Goal: Information Seeking & Learning: Learn about a topic

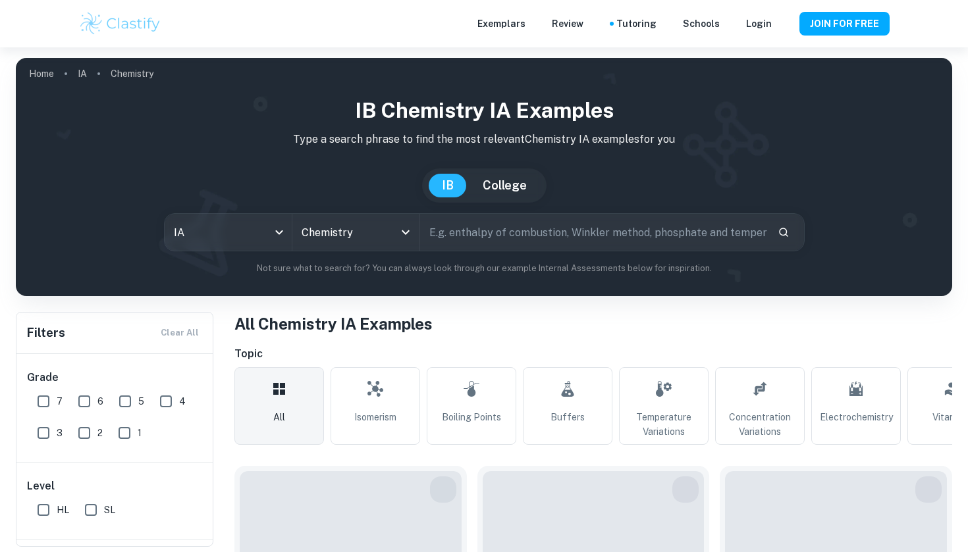
type input "Chemistry"
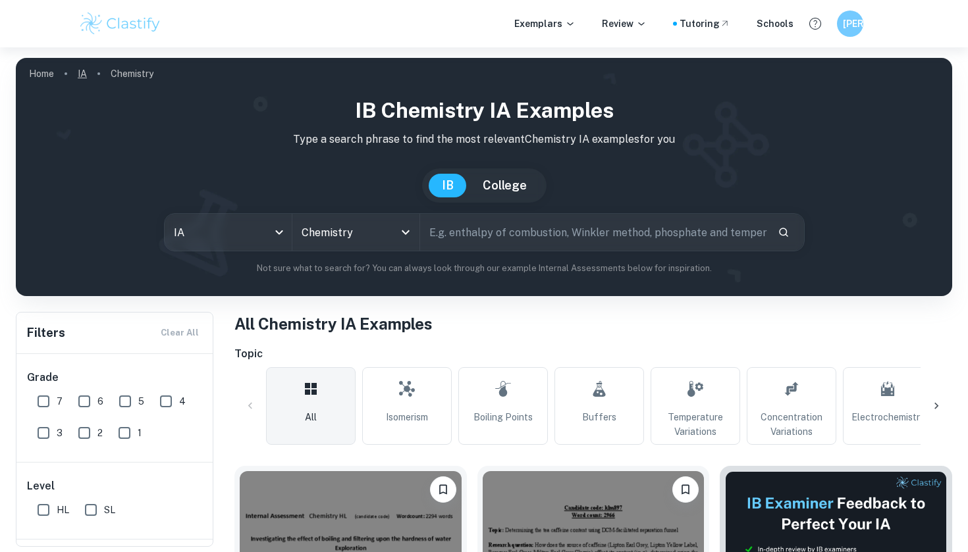
click at [82, 72] on link "IA" at bounding box center [82, 74] width 9 height 18
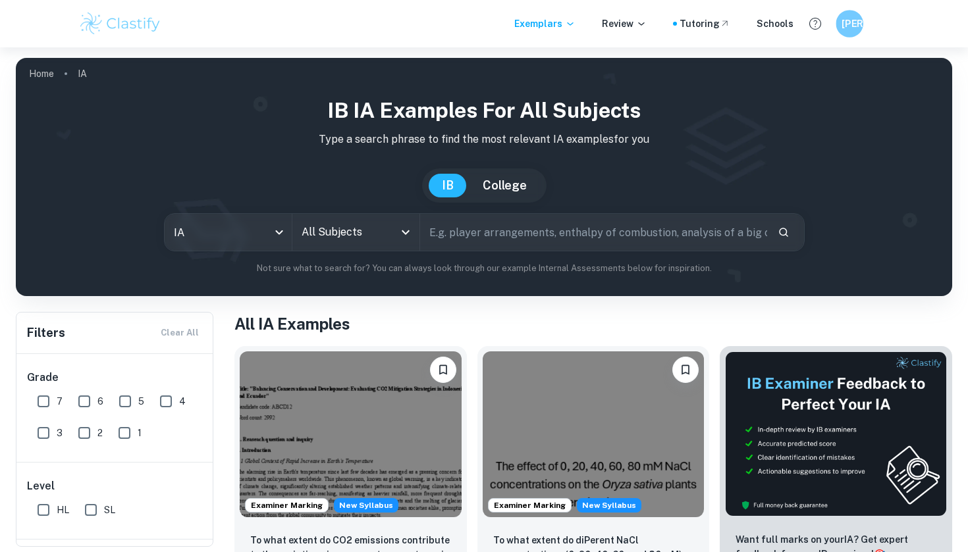
click at [864, 24] on div "[PERSON_NAME]" at bounding box center [862, 24] width 55 height 28
click at [854, 25] on h6 "[PERSON_NAME]" at bounding box center [849, 23] width 16 height 15
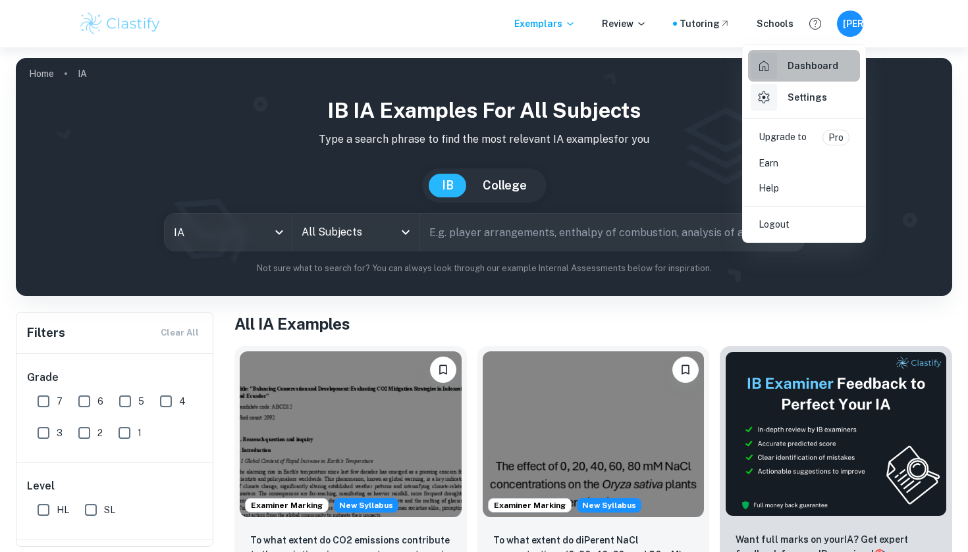
click at [822, 68] on h6 "Dashboard" at bounding box center [812, 66] width 51 height 14
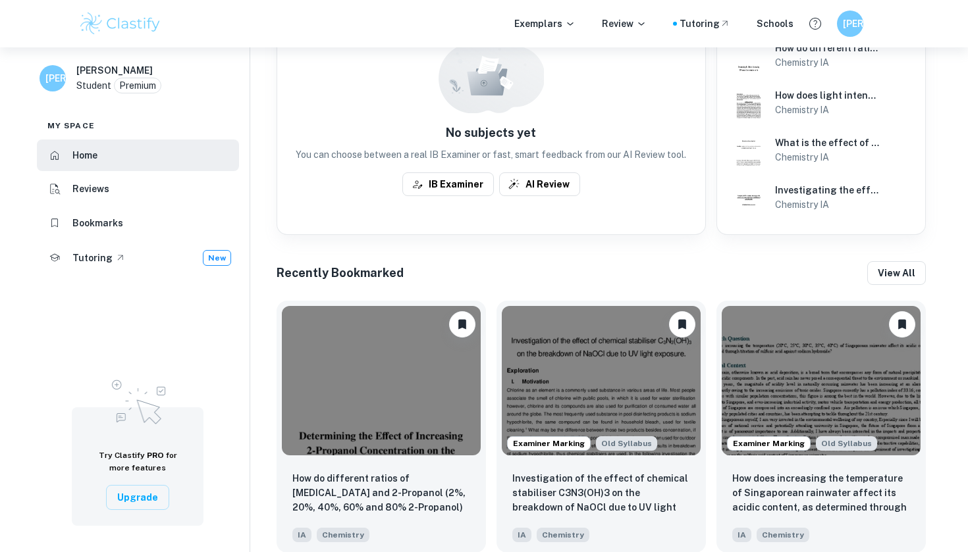
scroll to position [401, 0]
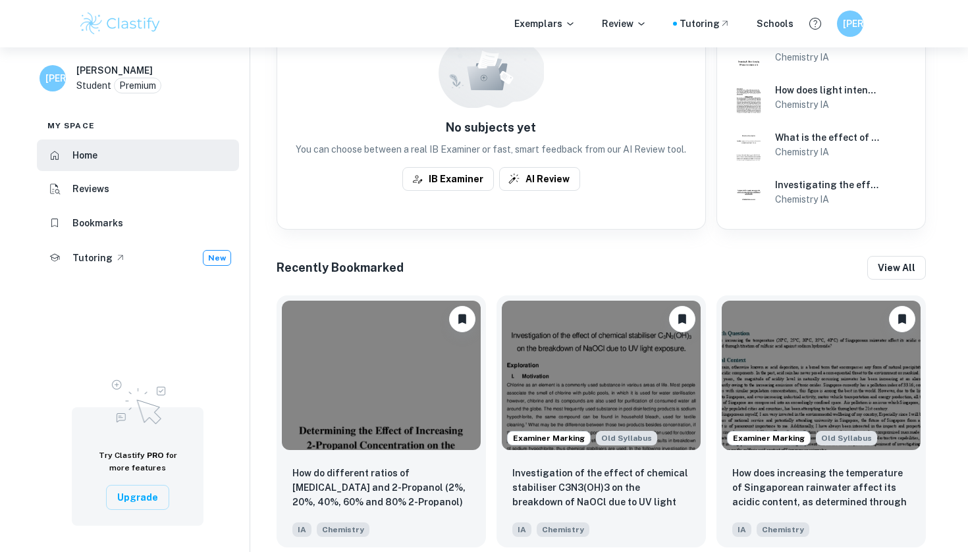
click at [380, 265] on h6 "Recently Bookmarked" at bounding box center [339, 268] width 127 height 18
click at [887, 263] on button "View all" at bounding box center [896, 268] width 59 height 24
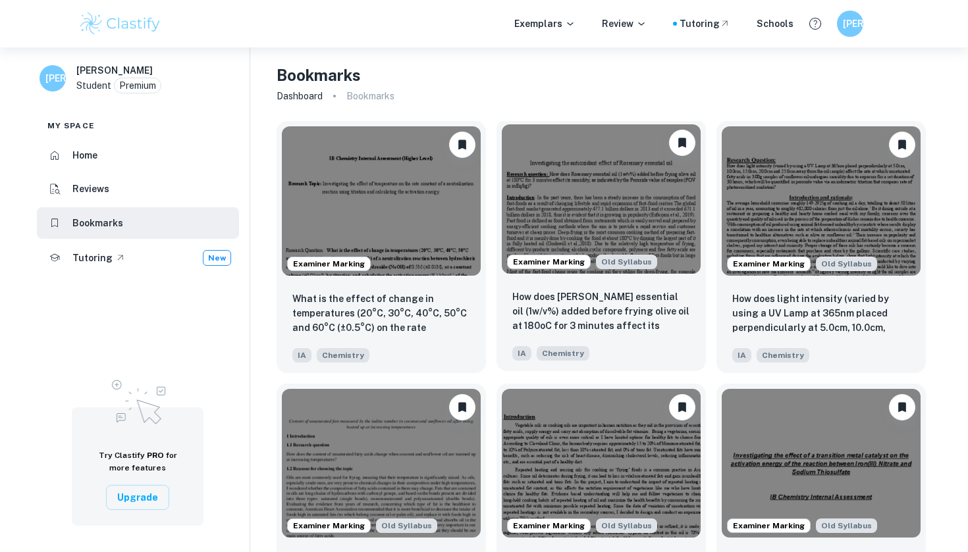
click at [637, 186] on img at bounding box center [601, 198] width 199 height 149
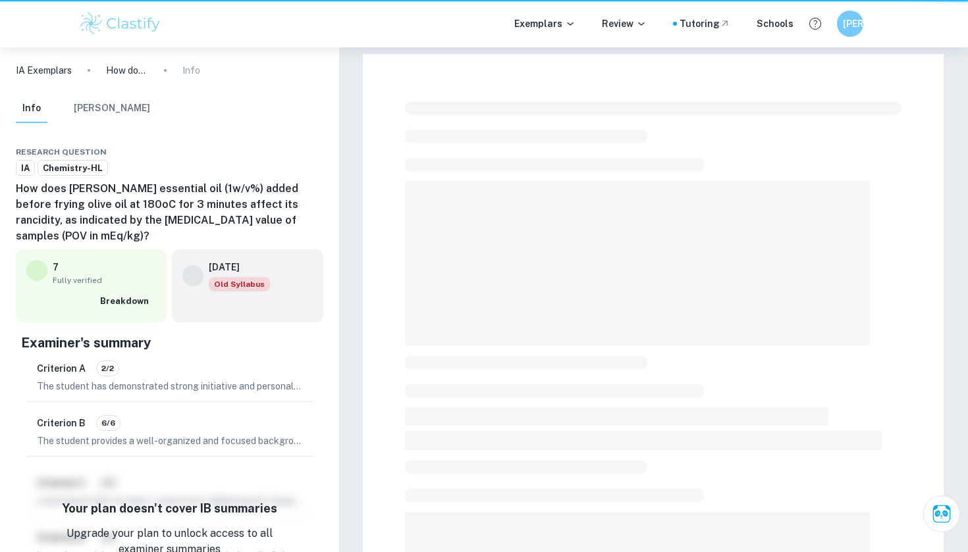
click at [637, 186] on span at bounding box center [637, 263] width 465 height 165
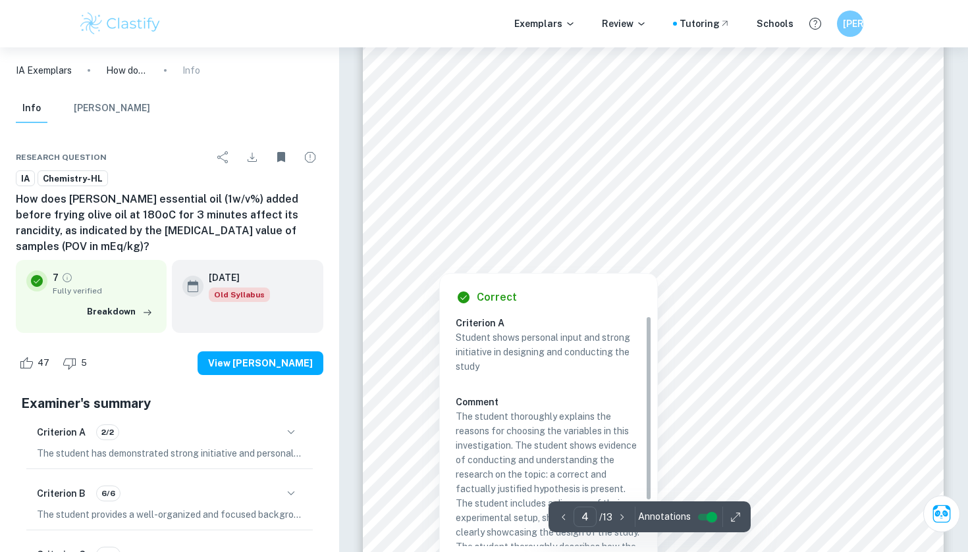
scroll to position [2956, 0]
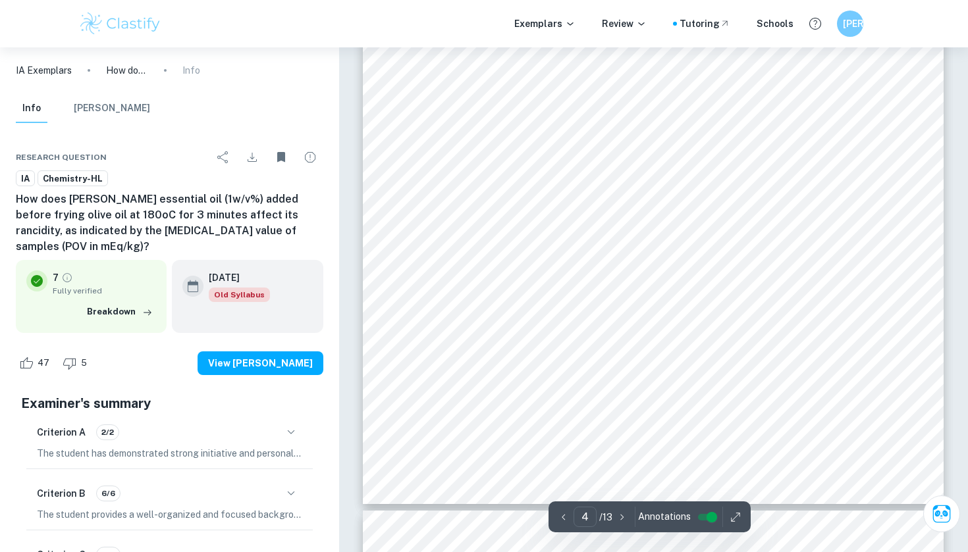
click at [427, 383] on div "Nikitas Patakos Campion School Athens 4 • 50cm 3 pipette ±0.04cm 3 Procedure: P…" at bounding box center [653, 93] width 581 height 821
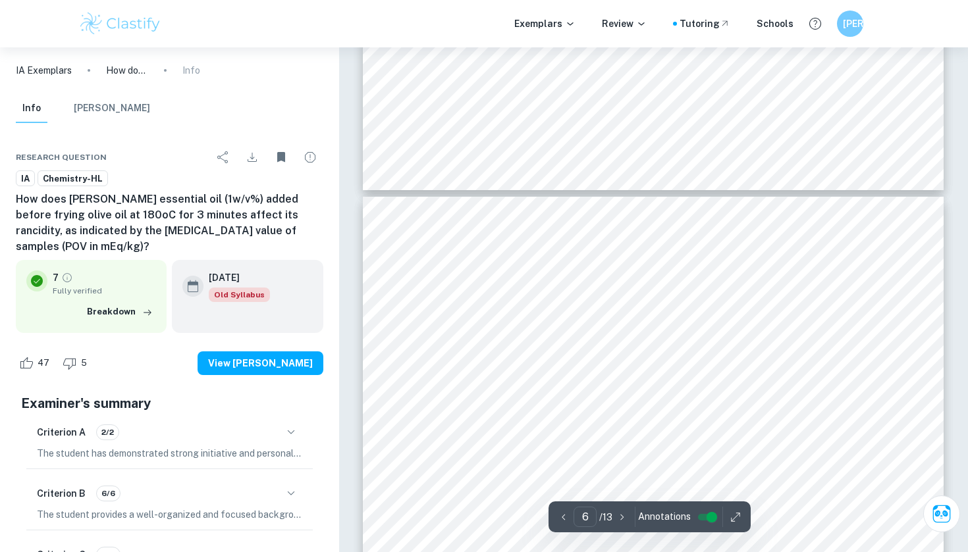
scroll to position [4192, 0]
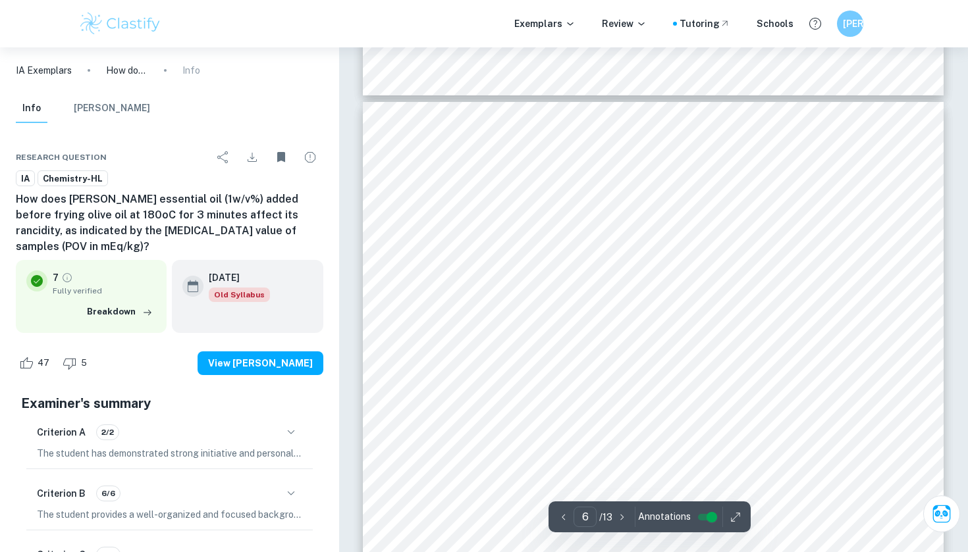
click at [451, 246] on div "Nikitas Patakos Campion School Athens 6 Raw data Quantitative data: Table 1: Ti…" at bounding box center [653, 512] width 581 height 821
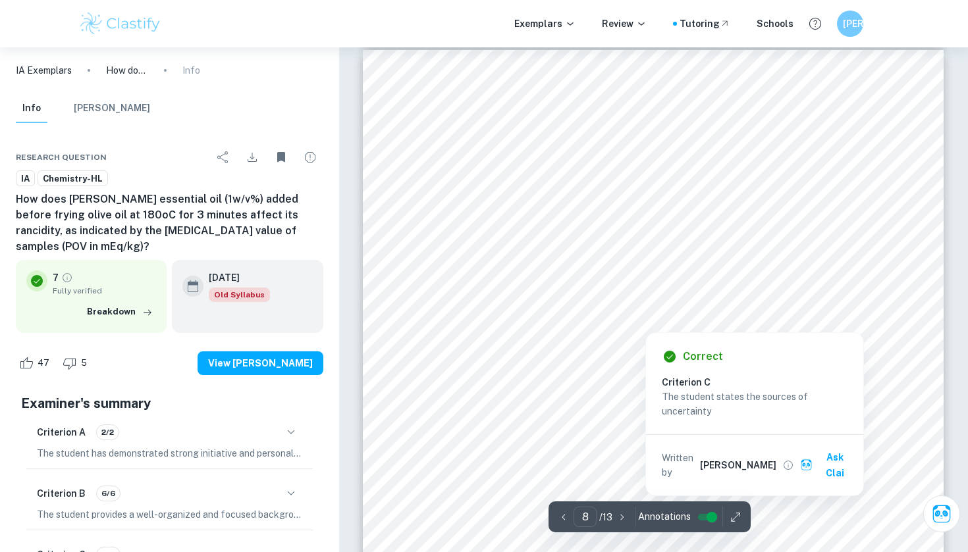
scroll to position [6064, 0]
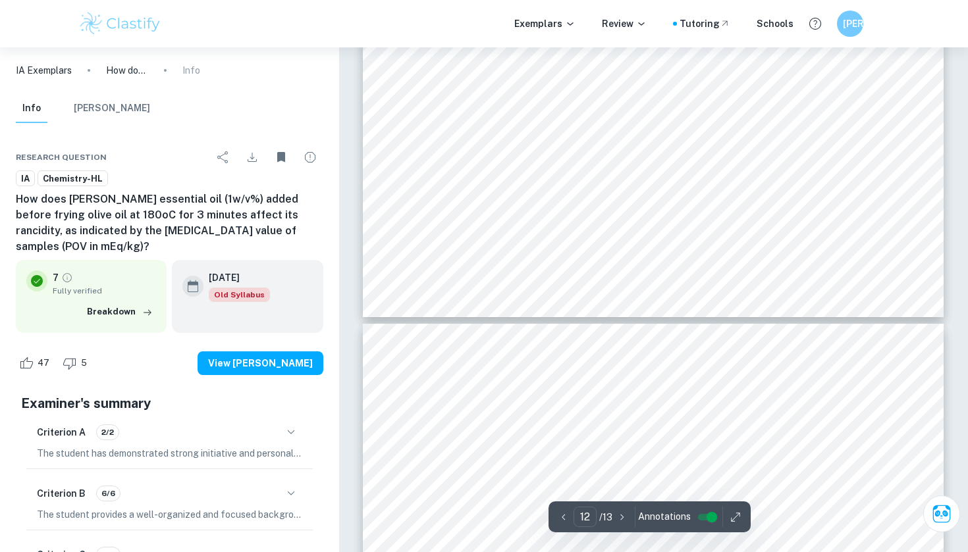
type input "11"
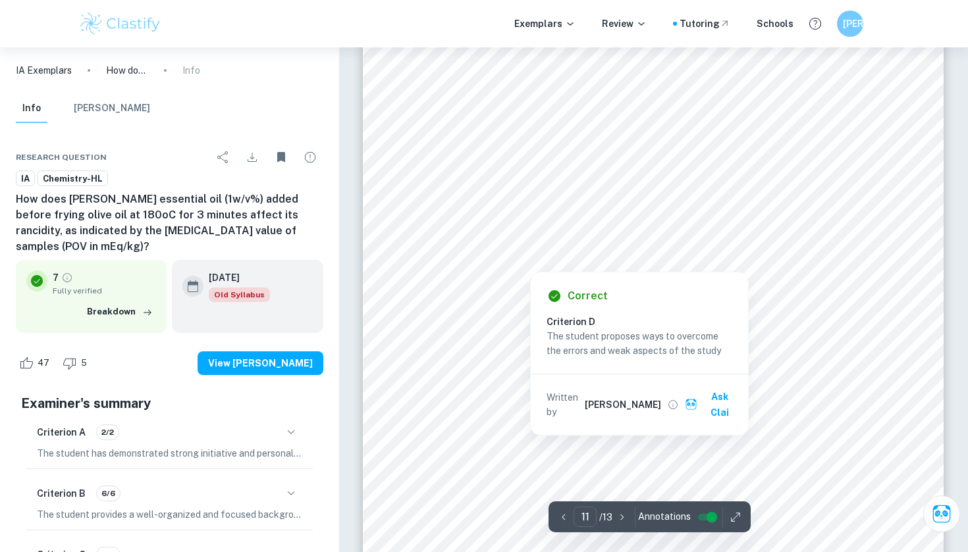
scroll to position [8393, 0]
